Goal: Communication & Community: Participate in discussion

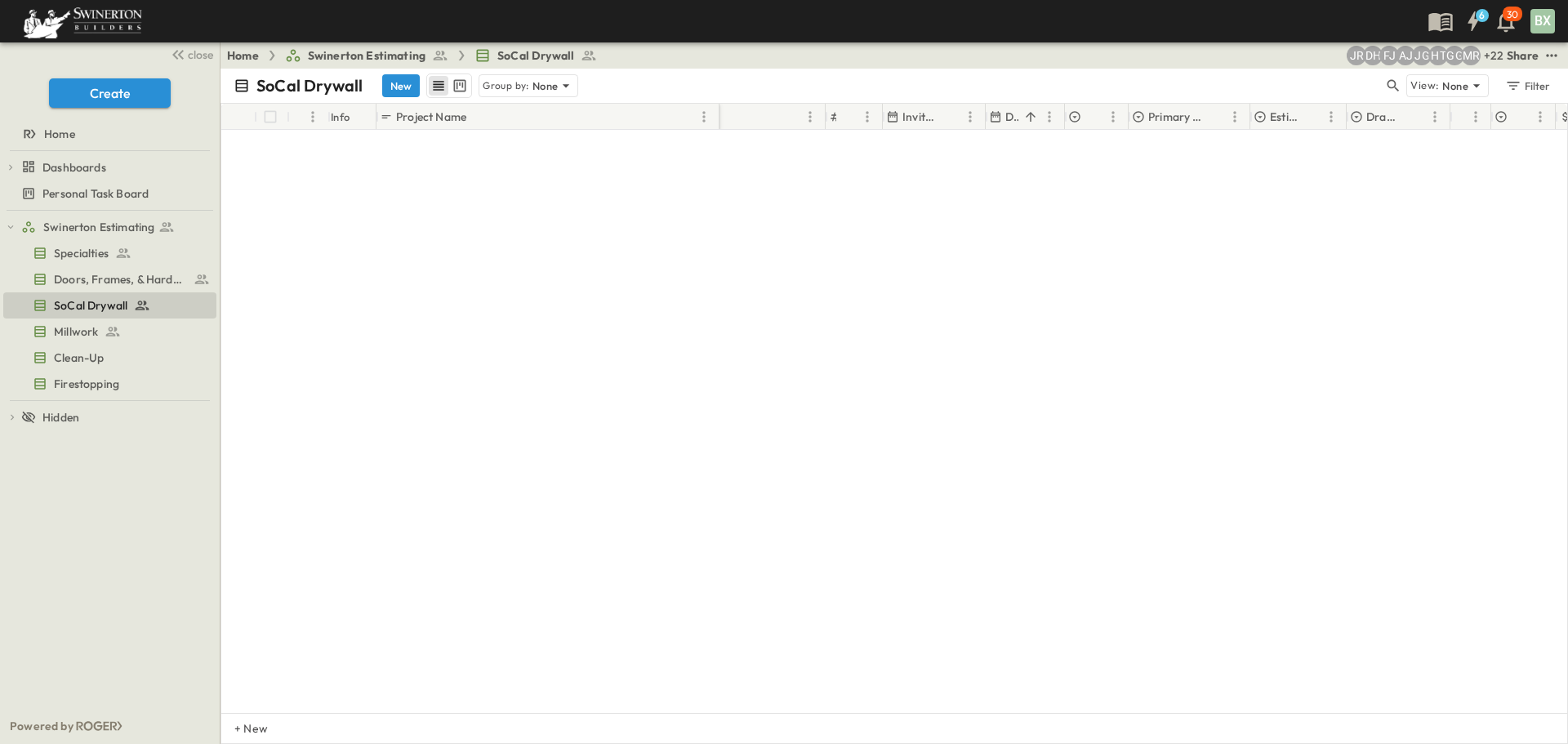
scroll to position [12071, 158]
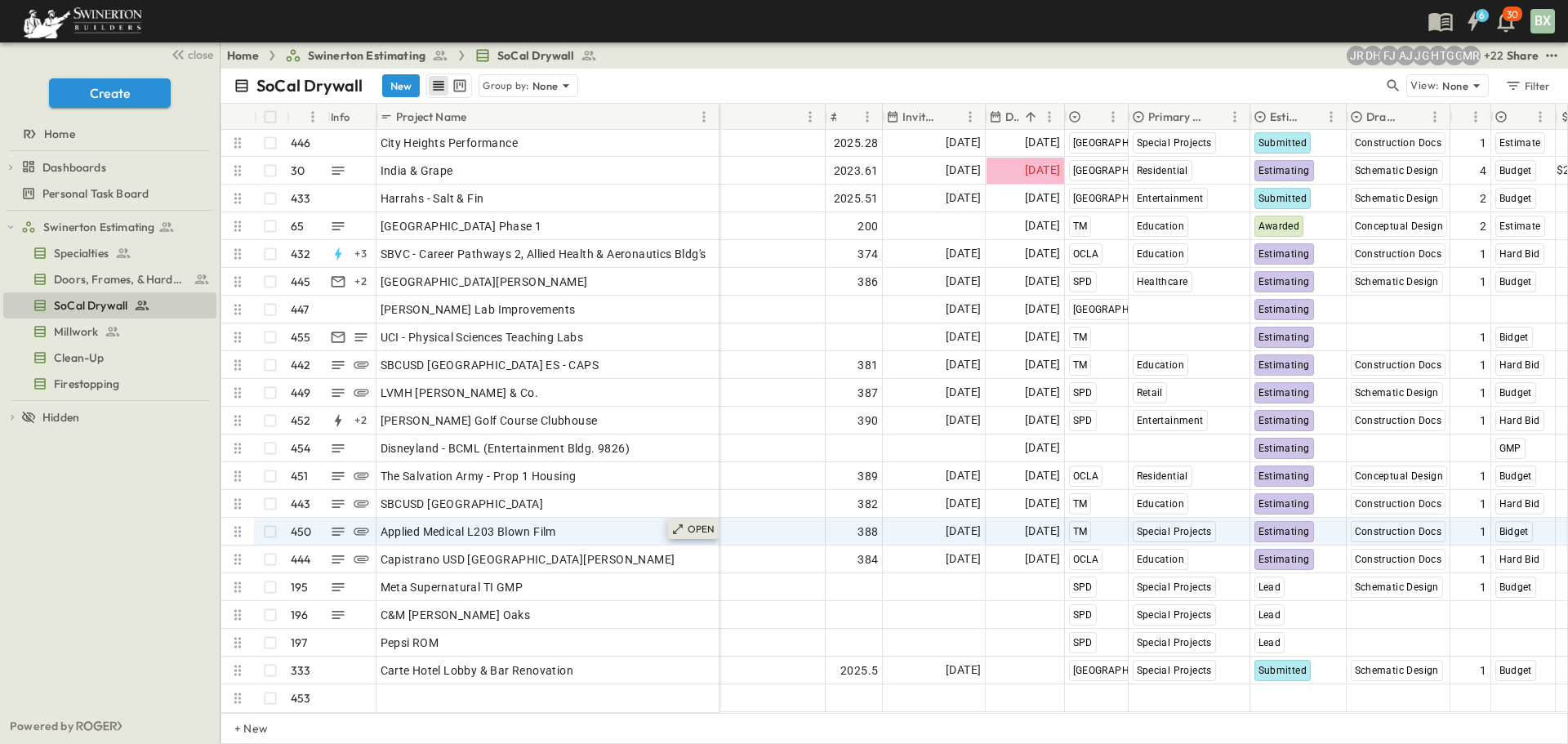
click at [673, 523] on icon at bounding box center [677, 529] width 13 height 13
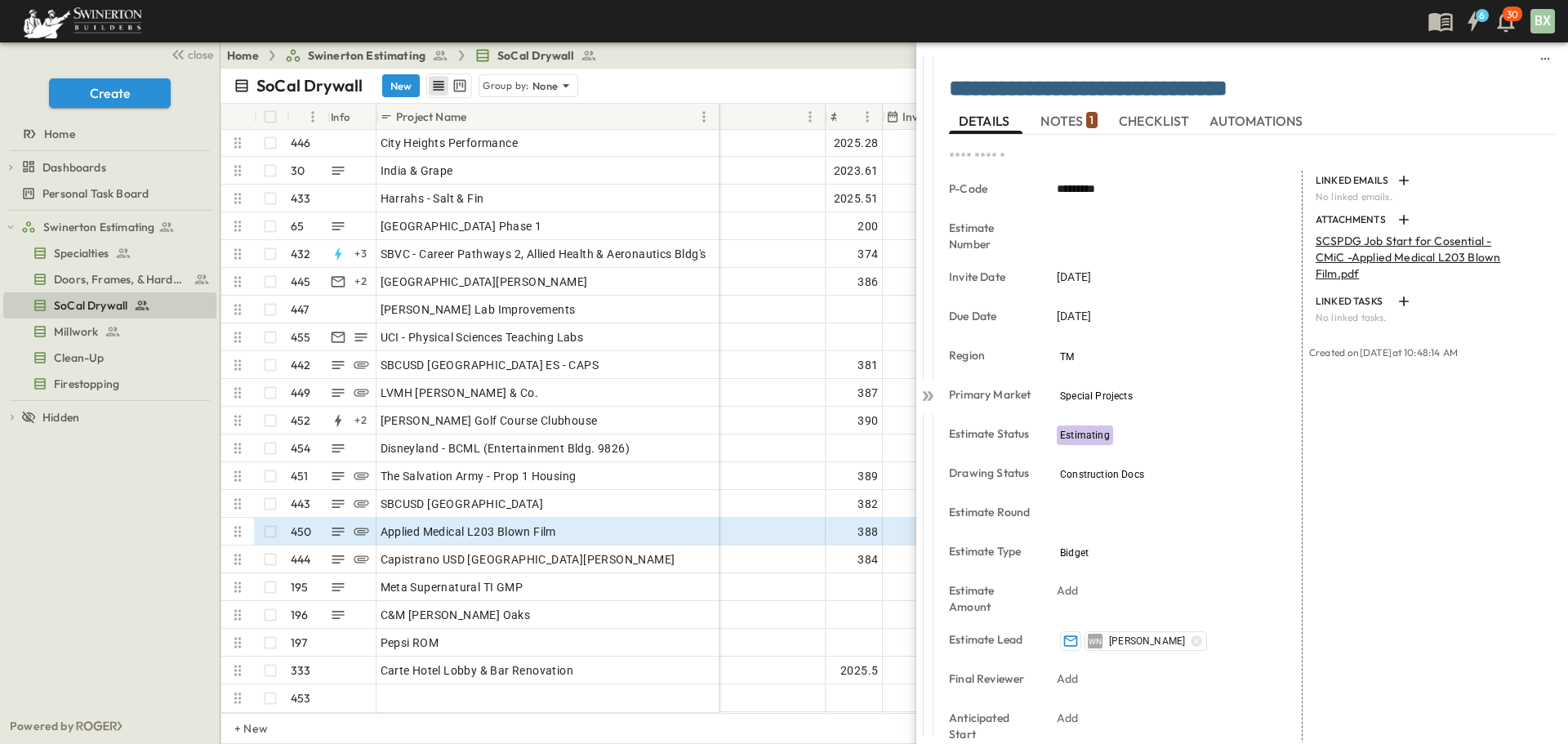
click at [1076, 128] on span "NOTES 1" at bounding box center [1069, 121] width 56 height 14
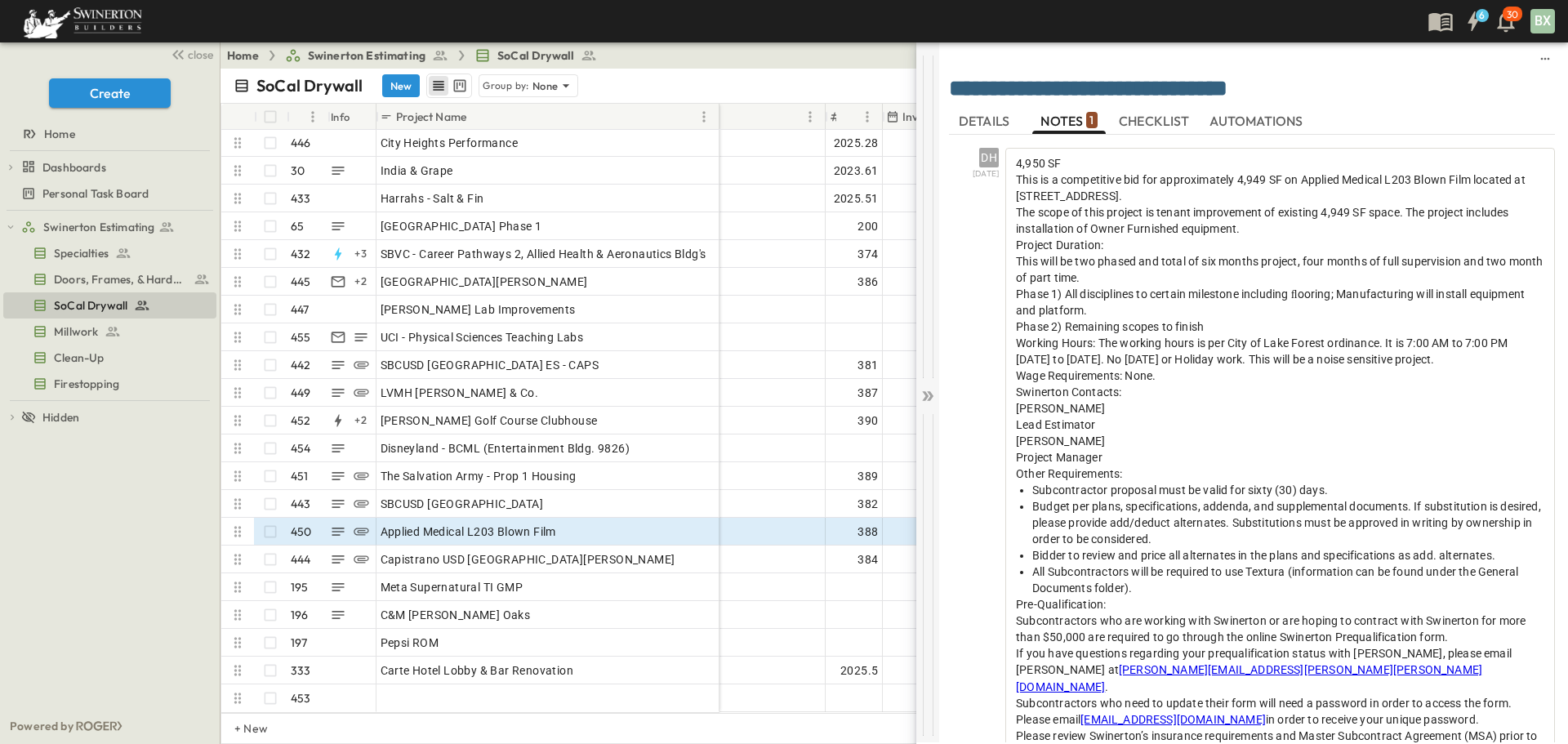
click at [931, 416] on div at bounding box center [928, 576] width 23 height 322
